Goal: Task Accomplishment & Management: Manage account settings

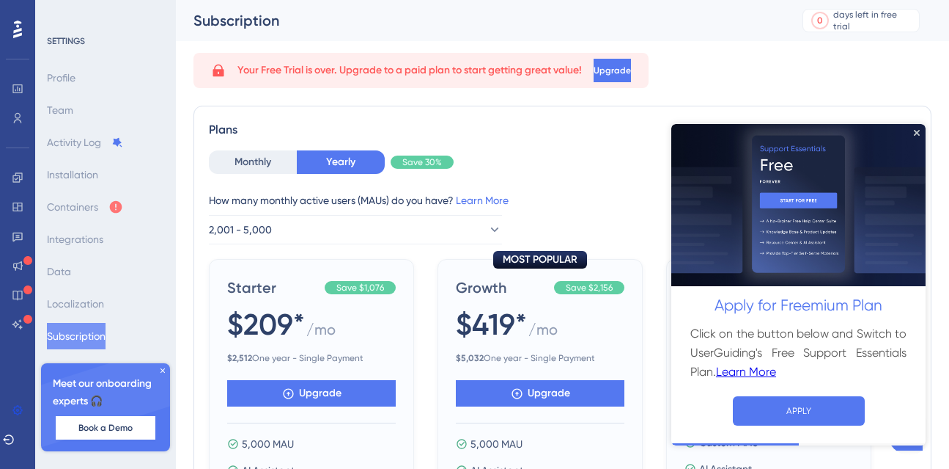
click at [166, 372] on icon at bounding box center [162, 370] width 9 height 9
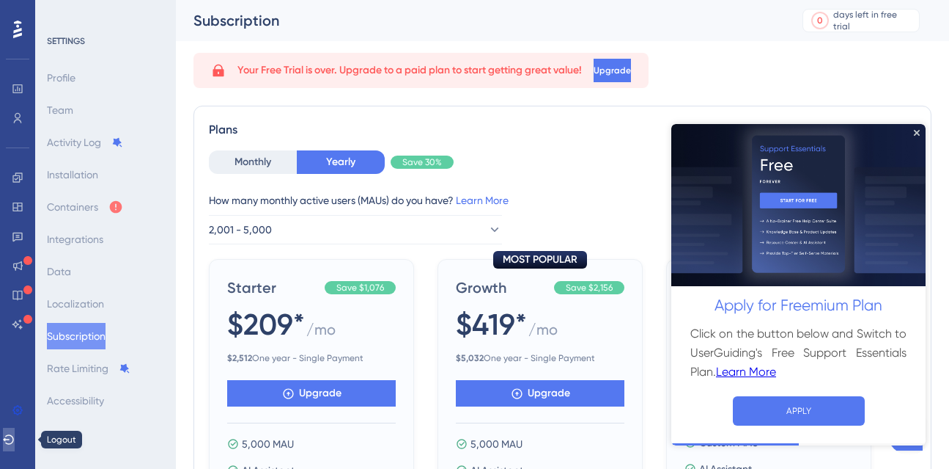
click at [15, 436] on icon at bounding box center [9, 439] width 12 height 12
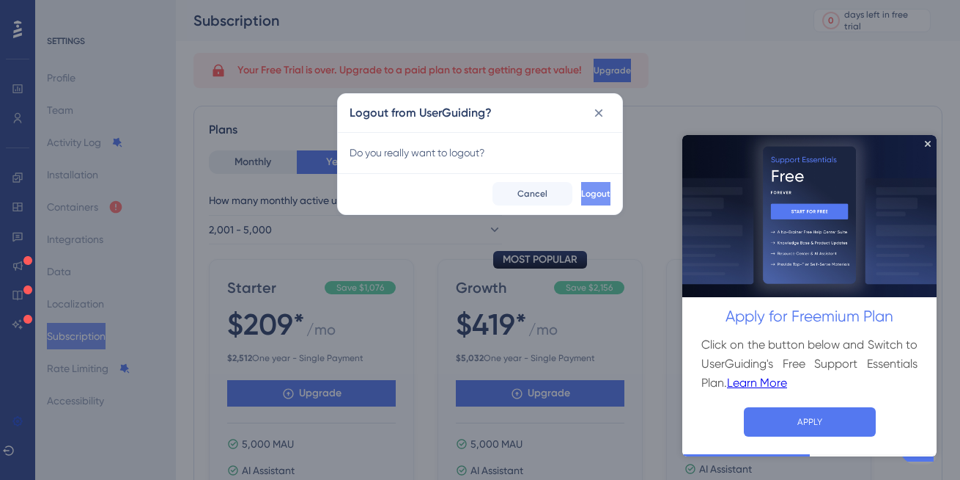
click at [581, 189] on span "Logout" at bounding box center [595, 194] width 29 height 12
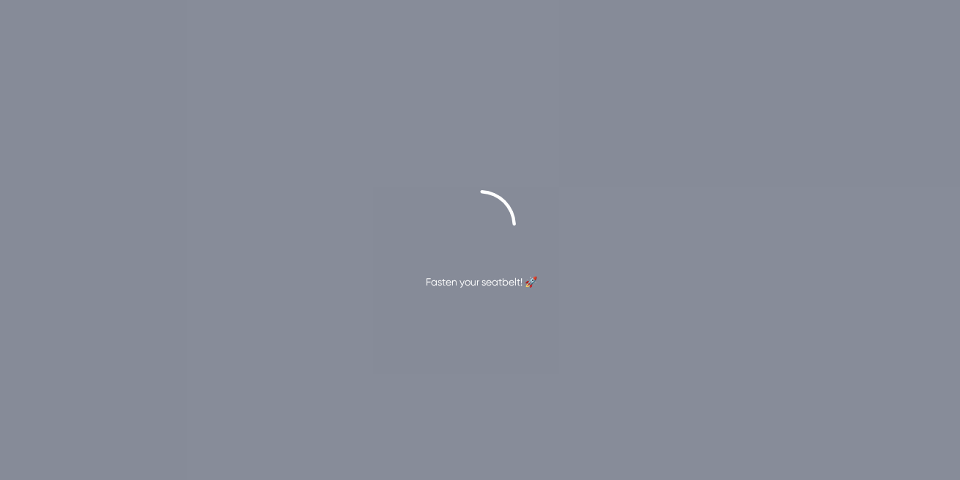
drag, startPoint x: 231, startPoint y: 40, endPoint x: 224, endPoint y: 34, distance: 9.3
click at [224, 34] on div "Fasten your seatbelt! 🚀" at bounding box center [480, 240] width 960 height 480
